Goal: Find specific page/section: Find specific page/section

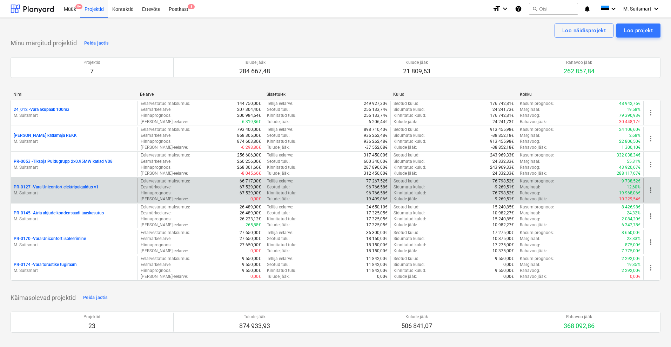
click at [56, 186] on p "PR-0127 - Vara Uniconfort elektripaigaldus v1" at bounding box center [56, 187] width 85 height 6
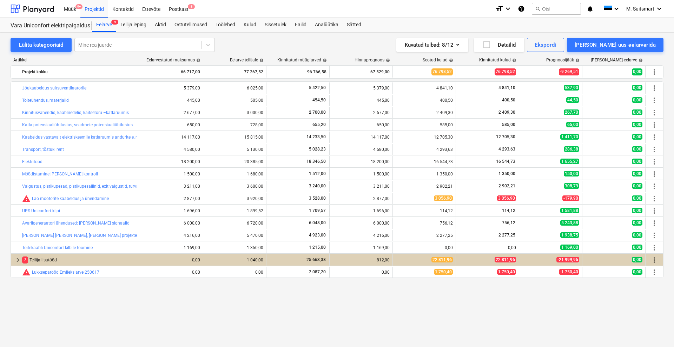
drag, startPoint x: 69, startPoint y: 212, endPoint x: 8, endPoint y: 209, distance: 61.1
click at [8, 209] on div "Lülita kategooriaid Mine rea juurde Kuvatud tulbad : 8/12 Detailid Ekspordi [PE…" at bounding box center [337, 182] width 674 height 300
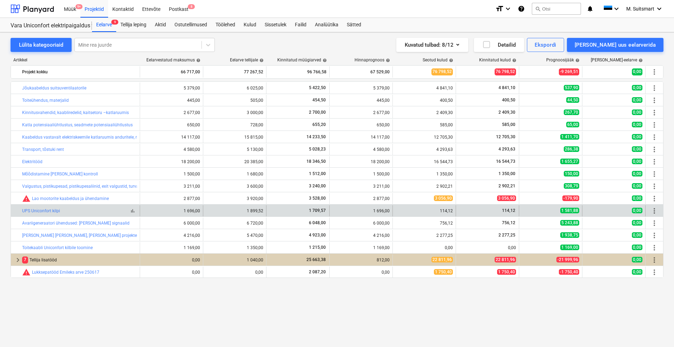
click at [71, 213] on div "bar_chart UPS Uniconfort kilpi" at bounding box center [79, 210] width 115 height 5
drag, startPoint x: 79, startPoint y: 211, endPoint x: 20, endPoint y: 212, distance: 59.3
click at [20, 212] on div "bar_chart UPS Uniconfort kilpi" at bounding box center [75, 210] width 129 height 11
copy div "bar_chart UPS Uniconfort kilpi"
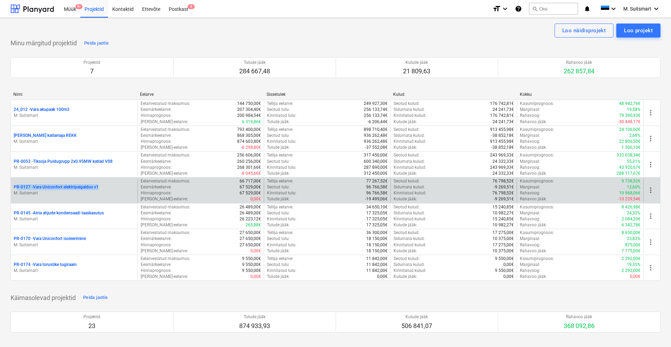
drag, startPoint x: 7, startPoint y: 186, endPoint x: 111, endPoint y: 186, distance: 103.8
copy p "PR-0127 - Vara Uniconfort elektripaigaldus v1"
